Goal: Task Accomplishment & Management: Manage account settings

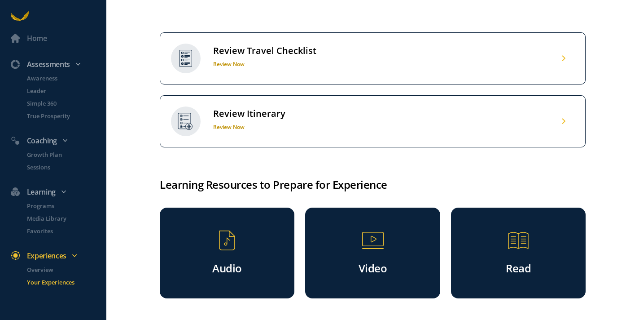
scroll to position [587, 0]
click at [260, 57] on div "Review Travel Checklist" at bounding box center [264, 51] width 103 height 12
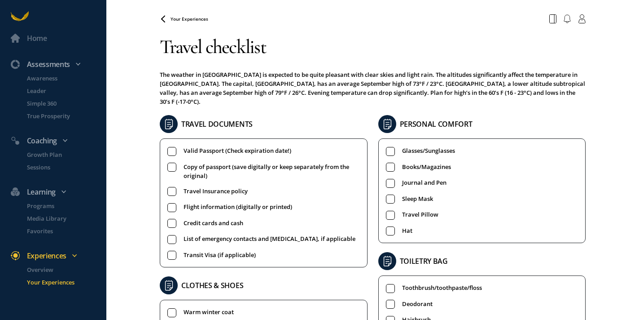
click at [257, 146] on span "Valid Passport (Check expiration date!)" at bounding box center [238, 151] width 108 height 10
click at [256, 162] on span "Copy of passport (save digitally or keep separately from the original)" at bounding box center [272, 171] width 176 height 18
click at [238, 186] on span "Travel Insurance policy" at bounding box center [216, 191] width 64 height 10
click at [232, 218] on span "Credit cards and cash" at bounding box center [214, 223] width 60 height 10
click at [238, 234] on span "List of emergency contacts and [MEDICAL_DATA], if applicable" at bounding box center [270, 239] width 172 height 10
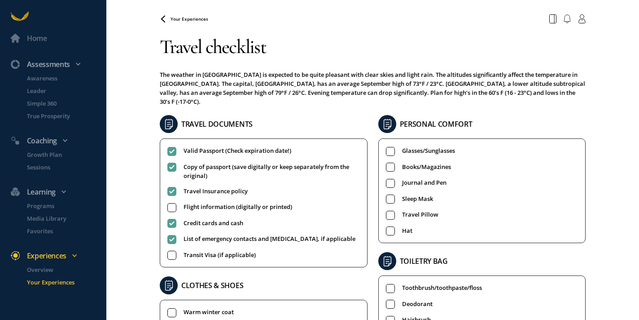
click at [232, 250] on span "Transit Visa (if applicable)" at bounding box center [220, 255] width 72 height 10
click at [434, 146] on span "Glasses/Sunglasses" at bounding box center [428, 151] width 53 height 10
click at [431, 162] on span "Books/Magazines" at bounding box center [426, 167] width 49 height 10
click at [424, 194] on span "Sleep Mask" at bounding box center [417, 199] width 31 height 10
click at [403, 226] on span "Hat" at bounding box center [407, 231] width 10 height 10
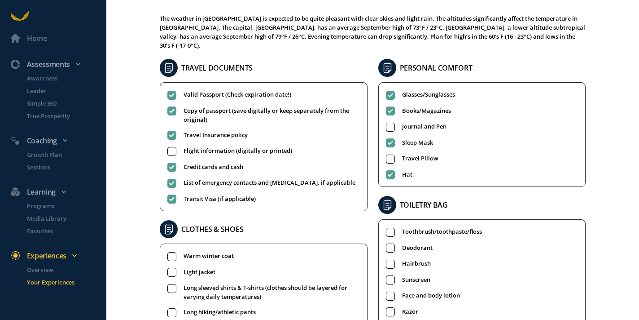
scroll to position [58, 0]
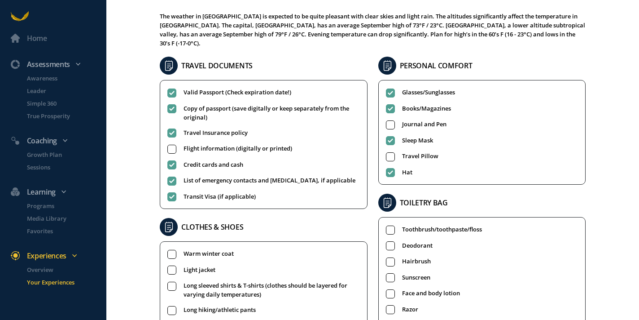
click at [411, 225] on span "Toothbrush/toothpaste/floss" at bounding box center [442, 230] width 80 height 10
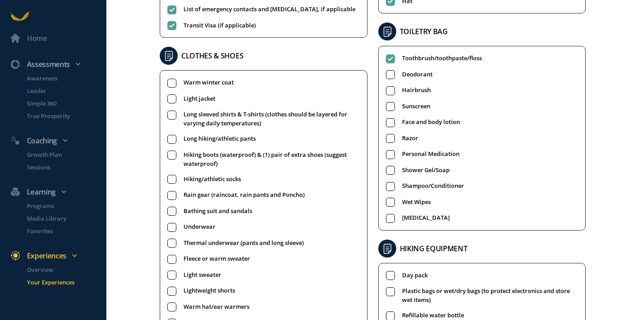
scroll to position [450, 0]
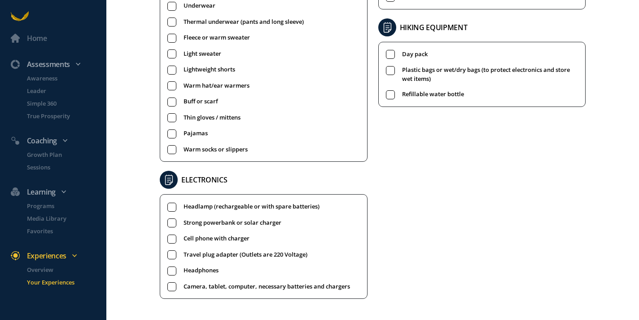
click at [273, 218] on span "Strong powerbank or solar charger" at bounding box center [233, 223] width 98 height 10
click at [243, 234] on span "Cell phone with charger" at bounding box center [217, 239] width 66 height 10
click at [247, 250] on span "Travel plug adapter (Outlets are 220 Voltage)" at bounding box center [246, 255] width 124 height 10
click at [207, 265] on span "Headphones" at bounding box center [201, 270] width 35 height 10
click at [213, 282] on span "Camera, tablet, computer, necessary batteries and chargers" at bounding box center [267, 287] width 167 height 10
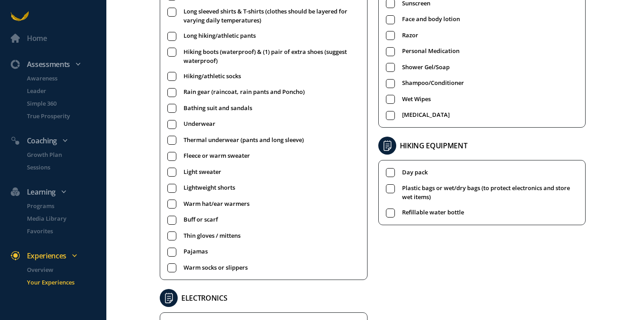
scroll to position [332, 0]
click at [209, 119] on span "Underwear" at bounding box center [200, 124] width 32 height 10
click at [414, 168] on span "Day pack" at bounding box center [415, 173] width 26 height 10
click at [391, 209] on rect at bounding box center [390, 213] width 9 height 9
click at [389, 185] on rect at bounding box center [390, 189] width 9 height 9
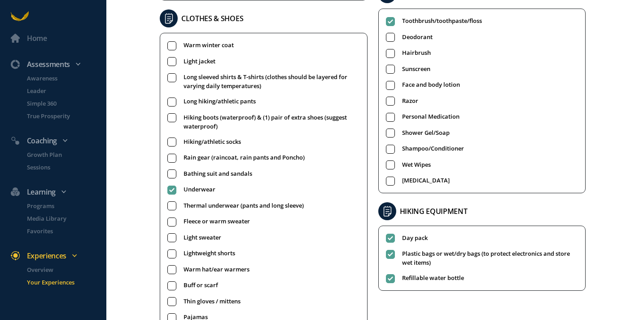
scroll to position [265, 0]
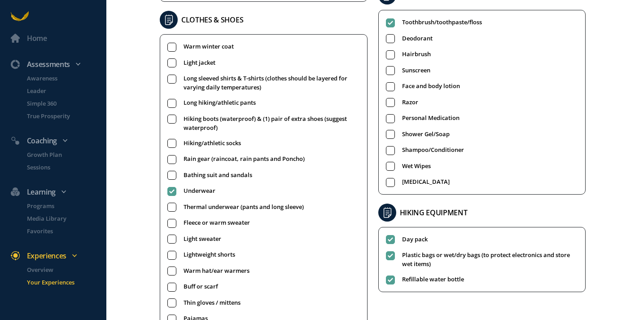
click at [410, 113] on span "Personal Medication" at bounding box center [430, 118] width 57 height 10
click at [444, 81] on span "Face and body lotion" at bounding box center [431, 86] width 58 height 10
click at [420, 49] on span "Hairbrush" at bounding box center [416, 54] width 29 height 10
click at [419, 34] on span "Deodorant" at bounding box center [417, 39] width 31 height 10
click at [412, 97] on span "Razor" at bounding box center [410, 102] width 16 height 10
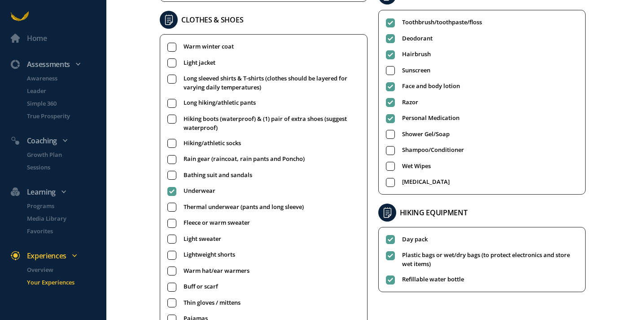
click at [412, 66] on span "Sunscreen" at bounding box center [416, 71] width 28 height 10
click at [423, 129] on span "Shower Gel/Soap" at bounding box center [426, 134] width 48 height 10
click at [419, 145] on span "Shampoo/Conditioner" at bounding box center [433, 150] width 62 height 10
click at [413, 161] on span "Wet Wipes" at bounding box center [416, 166] width 29 height 10
click at [409, 177] on span "[MEDICAL_DATA]" at bounding box center [426, 182] width 48 height 10
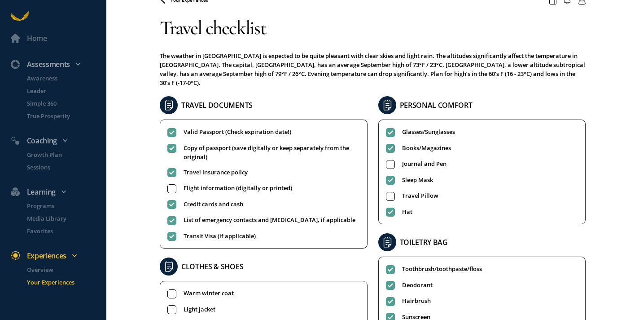
scroll to position [8, 0]
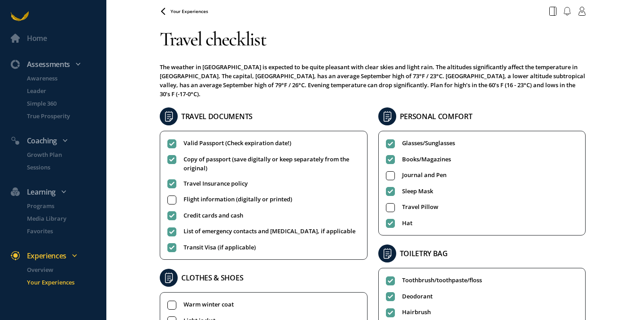
click at [420, 170] on span "Journal and Pen" at bounding box center [424, 175] width 44 height 10
click at [420, 202] on span "Travel Pillow" at bounding box center [420, 207] width 36 height 10
click at [271, 194] on span "Flight information (digitally or printed)" at bounding box center [238, 199] width 109 height 10
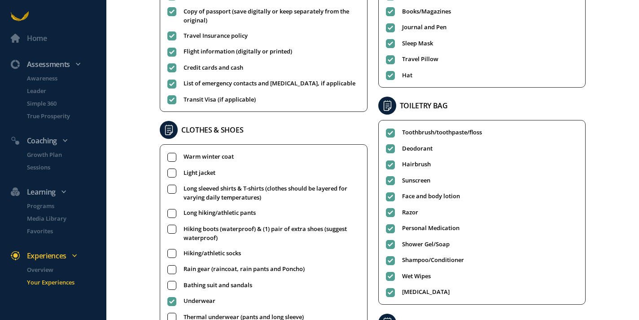
scroll to position [157, 0]
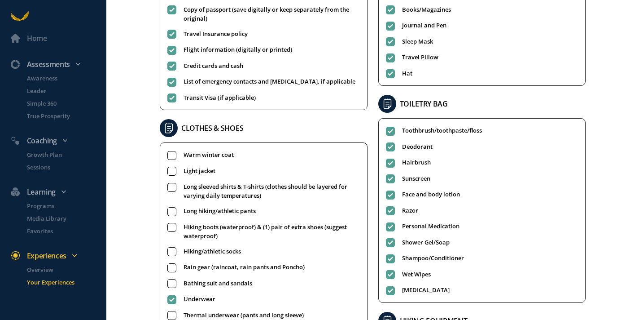
click at [225, 150] on span "Warm winter coat" at bounding box center [209, 155] width 50 height 10
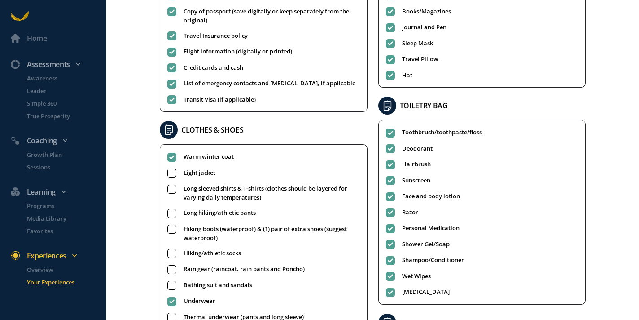
scroll to position [156, 0]
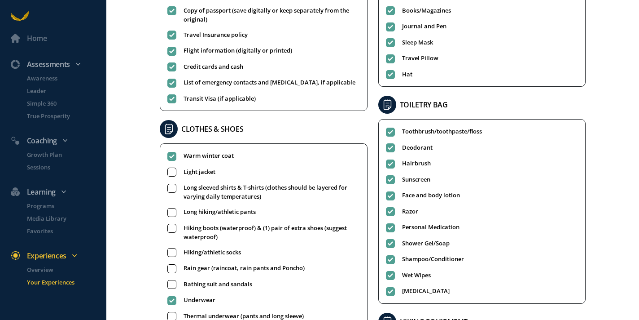
click at [203, 167] on span "Light jacket" at bounding box center [200, 172] width 32 height 10
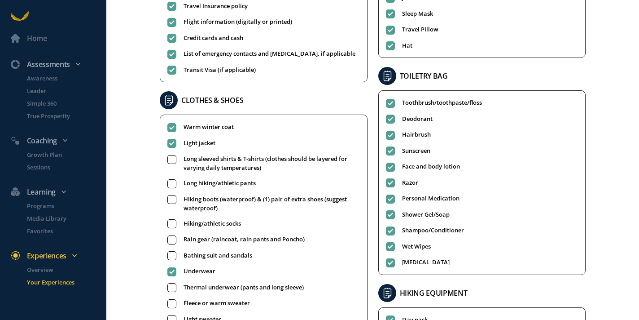
scroll to position [185, 0]
click at [196, 154] on span "Long sleeved shirts & T-shirts (clothes should be layered for varying daily tem…" at bounding box center [272, 163] width 176 height 18
click at [199, 178] on span "Long hiking/athletic pants" at bounding box center [220, 183] width 72 height 10
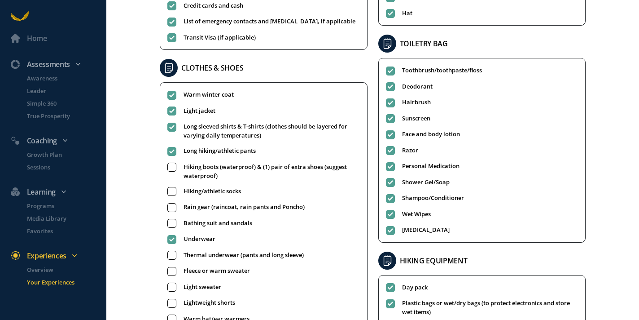
scroll to position [219, 0]
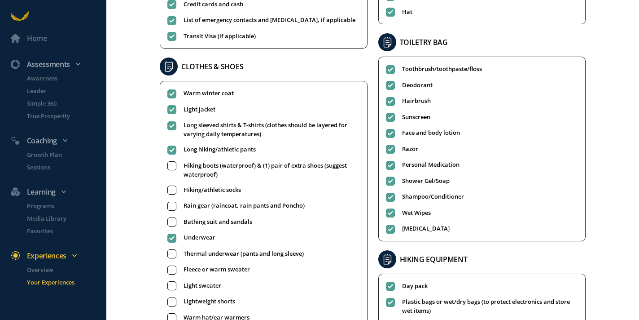
click at [212, 161] on span "Hiking boots (waterproof) & (1) pair of extra shoes (suggest waterproof)" at bounding box center [272, 170] width 176 height 18
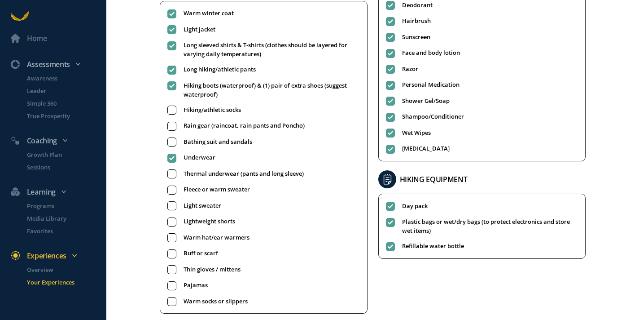
scroll to position [300, 0]
drag, startPoint x: 325, startPoint y: 167, endPoint x: 240, endPoint y: 165, distance: 84.4
click at [240, 168] on li "Thermal underwear (pants and long sleeve)" at bounding box center [263, 173] width 193 height 10
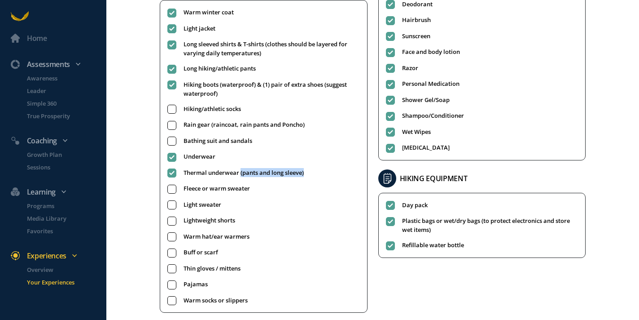
copy span "(pants and long sleeve)"
click at [207, 184] on span "Fleece or warm sweater" at bounding box center [217, 189] width 66 height 10
click at [216, 200] on span "Light sweater" at bounding box center [203, 205] width 38 height 10
click at [216, 216] on span "Lightweight shorts" at bounding box center [210, 221] width 52 height 10
click at [210, 232] on span "Warm hat/ear warmers" at bounding box center [217, 237] width 66 height 10
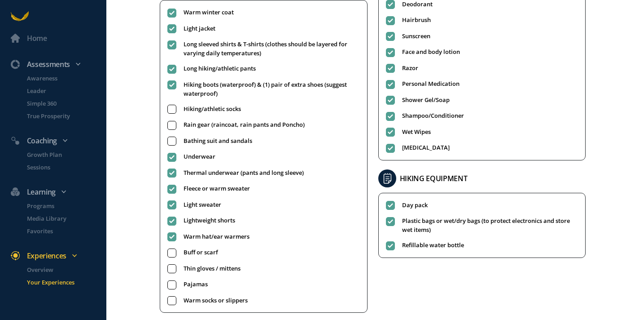
click at [208, 247] on span "Buff or scarf" at bounding box center [201, 252] width 35 height 10
click at [233, 136] on span "Bathing suit and sandals" at bounding box center [218, 141] width 69 height 10
click at [209, 264] on span "Thin gloves / mittens" at bounding box center [212, 269] width 57 height 10
click at [202, 279] on span "Pajamas" at bounding box center [196, 284] width 24 height 10
click at [207, 295] on span "Warm socks or slippers" at bounding box center [216, 300] width 64 height 10
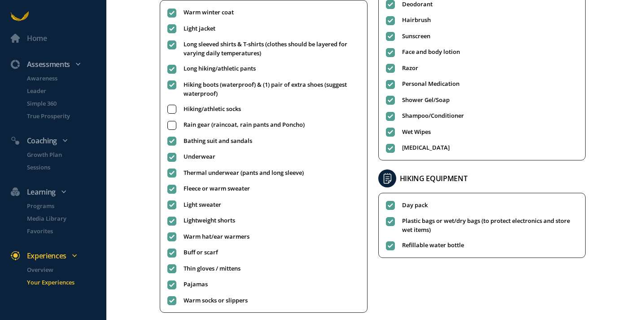
click at [218, 120] on span "Rain gear (raincoat, rain pants and Poncho)" at bounding box center [244, 125] width 121 height 10
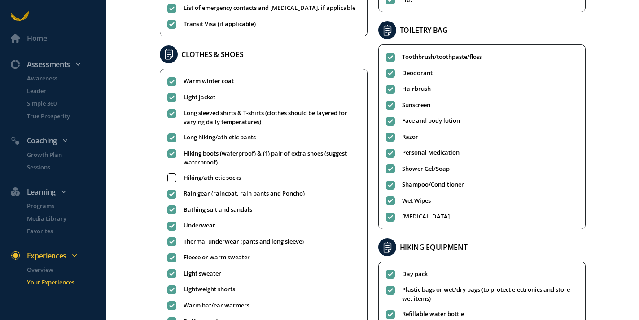
scroll to position [246, 0]
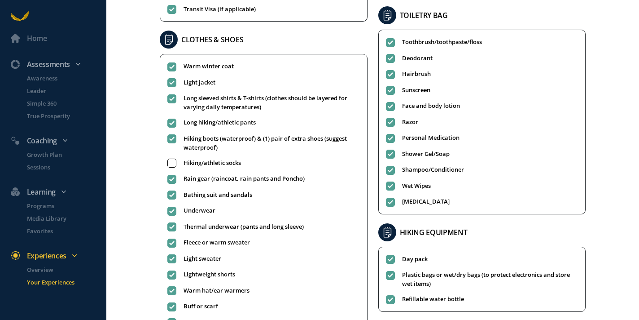
click at [212, 158] on span "Hiking/athletic socks" at bounding box center [212, 163] width 57 height 10
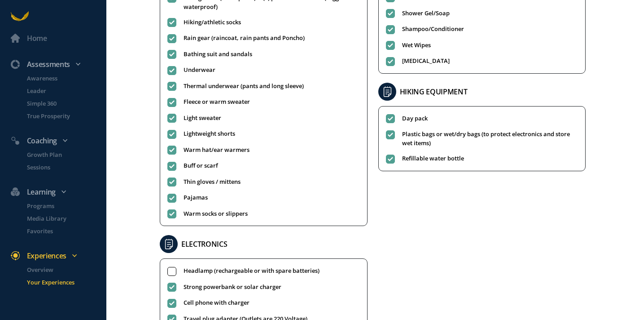
scroll to position [450, 0]
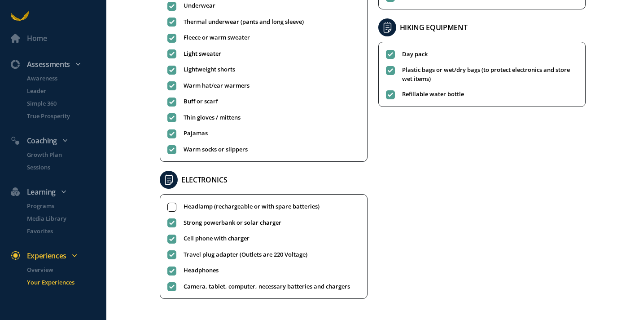
click at [223, 202] on span "Headlamp (rechargeable or with spare batteries)" at bounding box center [252, 207] width 136 height 10
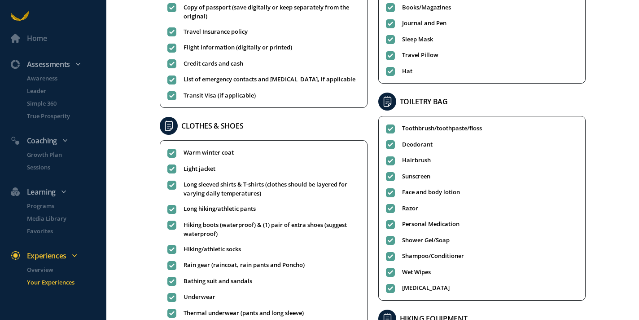
scroll to position [0, 0]
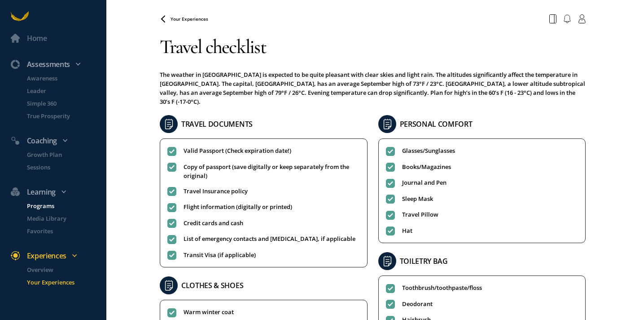
click at [47, 207] on p "Programs" at bounding box center [66, 205] width 78 height 9
